Goal: Navigation & Orientation: Find specific page/section

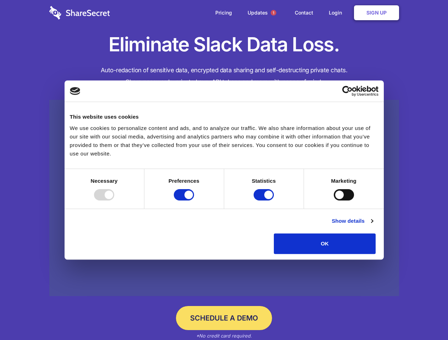
click at [114, 201] on div at bounding box center [104, 194] width 20 height 11
click at [194, 201] on input "Preferences" at bounding box center [184, 194] width 20 height 11
checkbox input "false"
click at [265, 201] on input "Statistics" at bounding box center [264, 194] width 20 height 11
checkbox input "false"
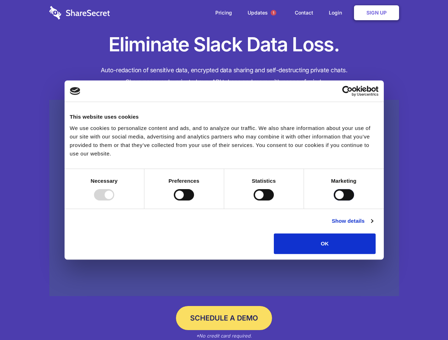
click at [334, 201] on input "Marketing" at bounding box center [344, 194] width 20 height 11
checkbox input "true"
click at [373, 226] on link "Show details" at bounding box center [352, 221] width 41 height 9
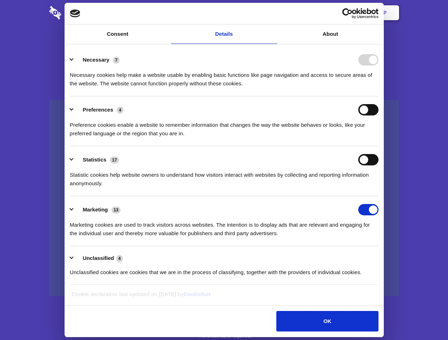
click at [382, 257] on ul "Necessary 7 Necessary cookies help make a website usable by enabling basic func…" at bounding box center [223, 165] width 315 height 239
click at [273, 13] on span "1" at bounding box center [274, 13] width 6 height 6
